Goal: Check status

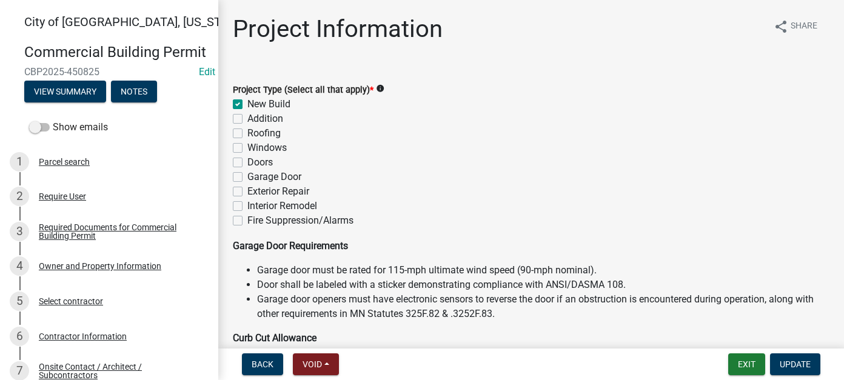
scroll to position [903, 0]
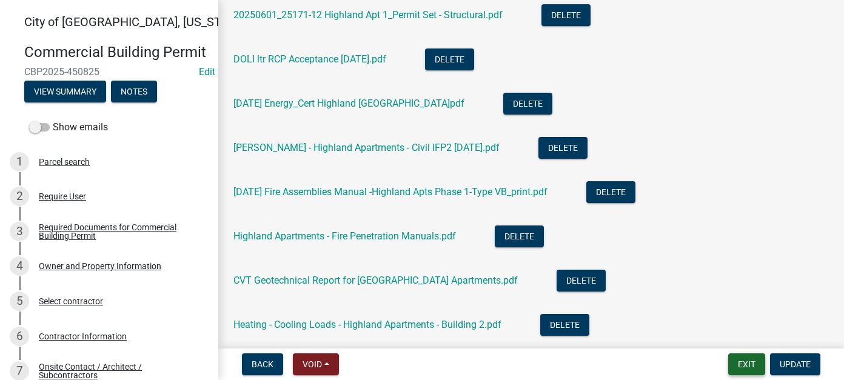
click at [747, 365] on button "Exit" at bounding box center [747, 365] width 37 height 22
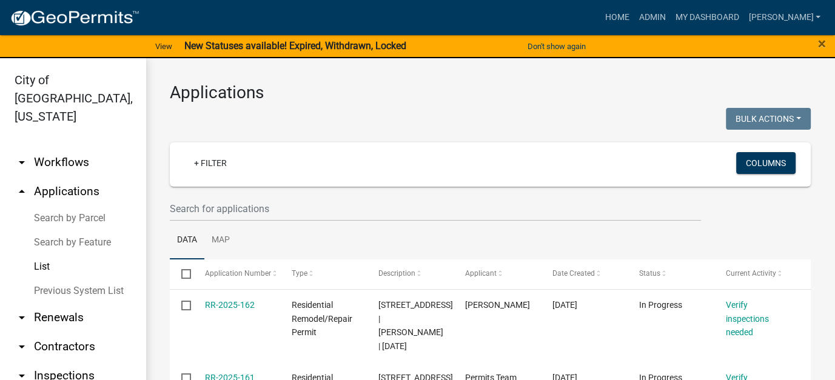
click at [46, 255] on link "List" at bounding box center [73, 267] width 146 height 24
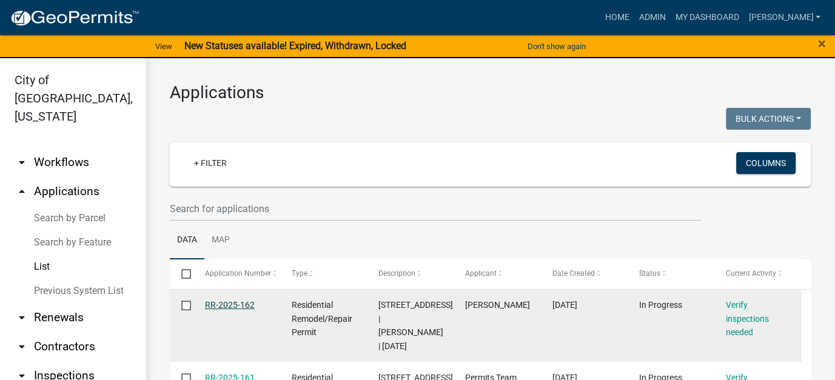
click at [221, 302] on link "RR-2025-162" at bounding box center [230, 305] width 50 height 10
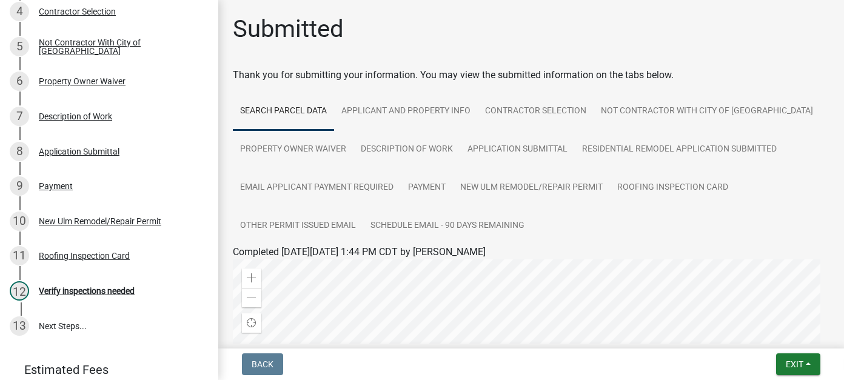
scroll to position [303, 0]
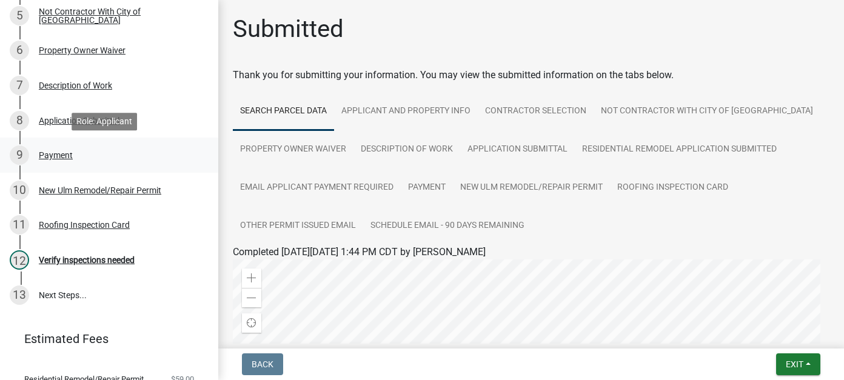
click at [64, 155] on div "Payment" at bounding box center [56, 155] width 34 height 8
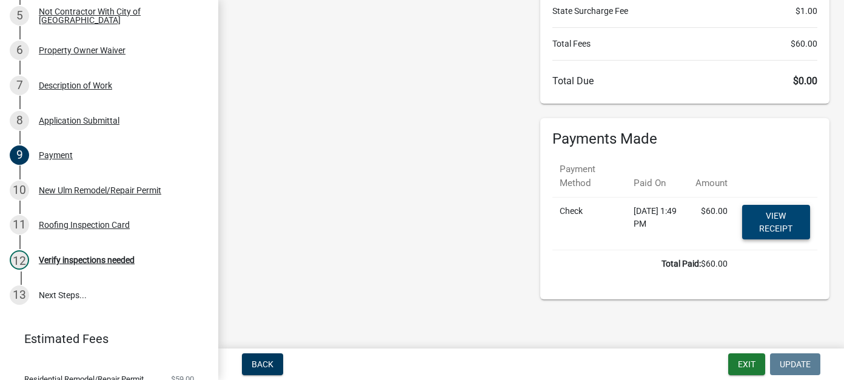
scroll to position [141, 0]
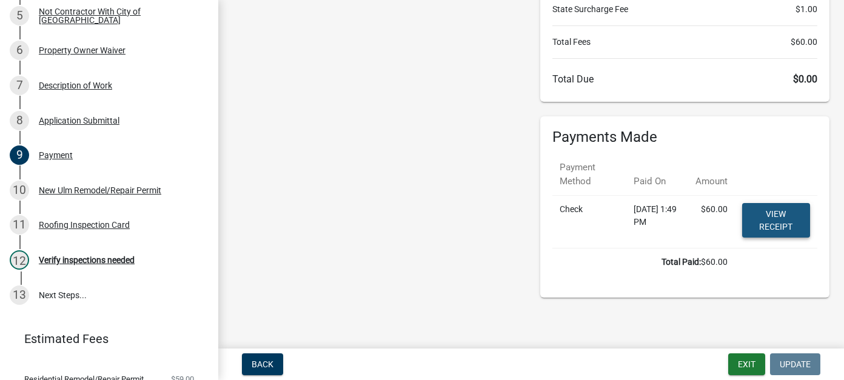
click at [755, 209] on link "View receipt" at bounding box center [777, 220] width 68 height 35
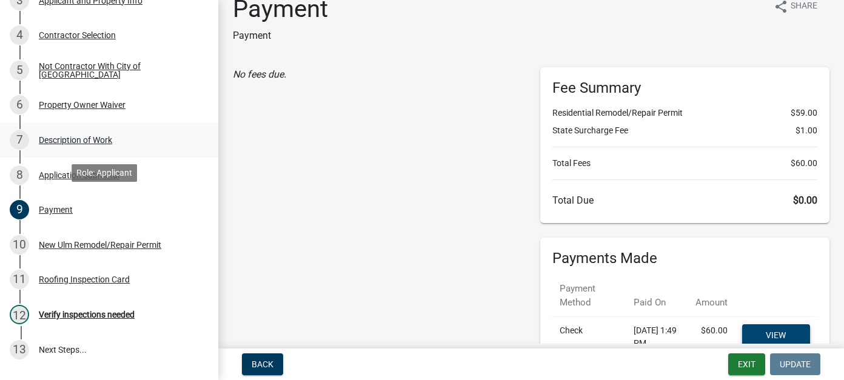
scroll to position [182, 0]
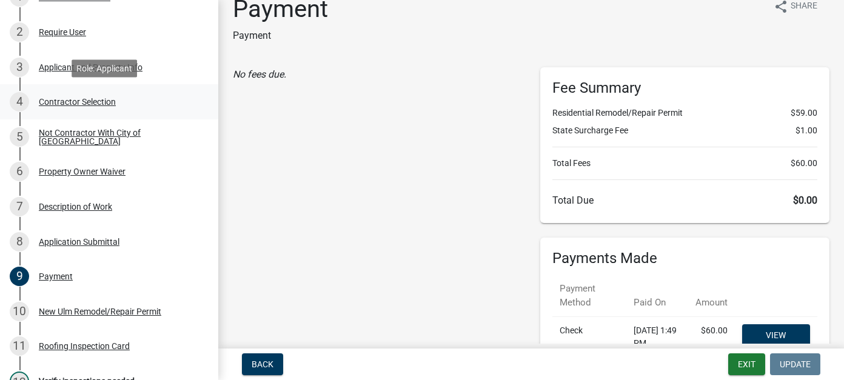
click at [103, 107] on div "4 Contractor Selection" at bounding box center [104, 101] width 189 height 19
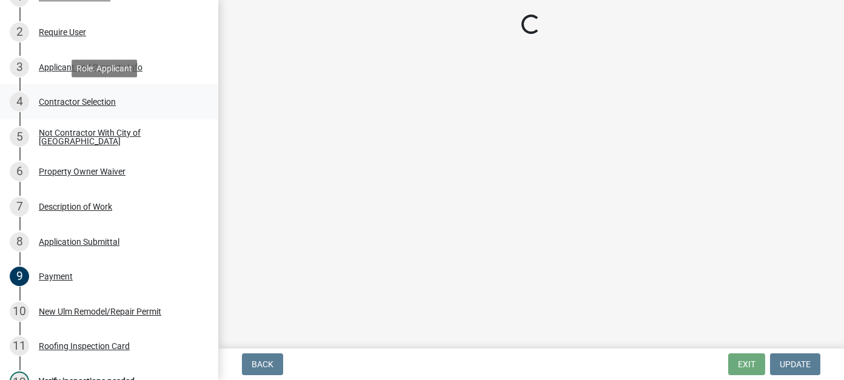
scroll to position [0, 0]
click at [81, 136] on div "Not Contractor With City of [GEOGRAPHIC_DATA]" at bounding box center [119, 137] width 160 height 17
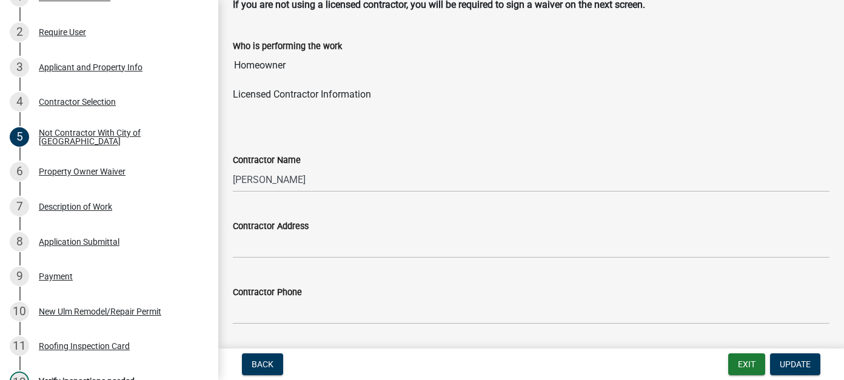
scroll to position [121, 0]
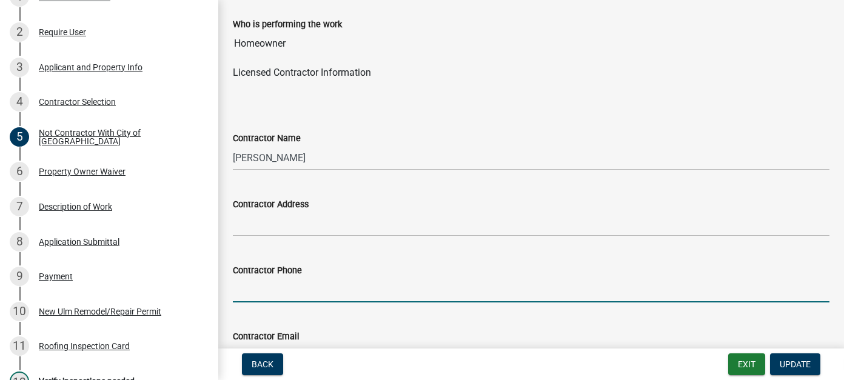
click at [286, 278] on input "Contractor Phone" at bounding box center [531, 290] width 597 height 25
type input "5"
type input "[PHONE_NUMBER]"
click at [789, 360] on span "Update" at bounding box center [795, 365] width 31 height 10
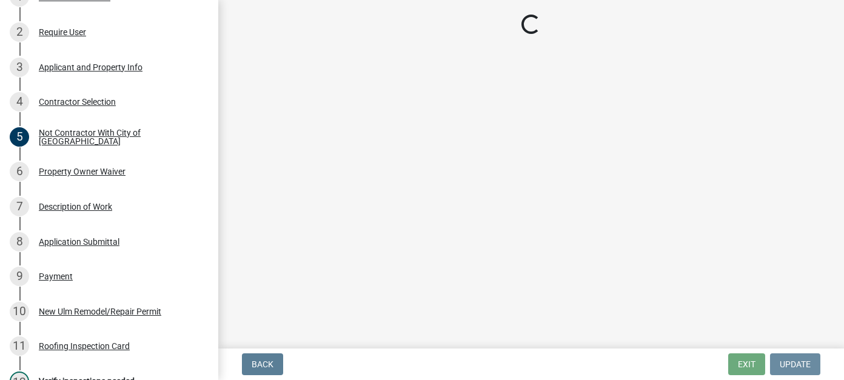
scroll to position [0, 0]
